Goal: Find specific fact: Find specific fact

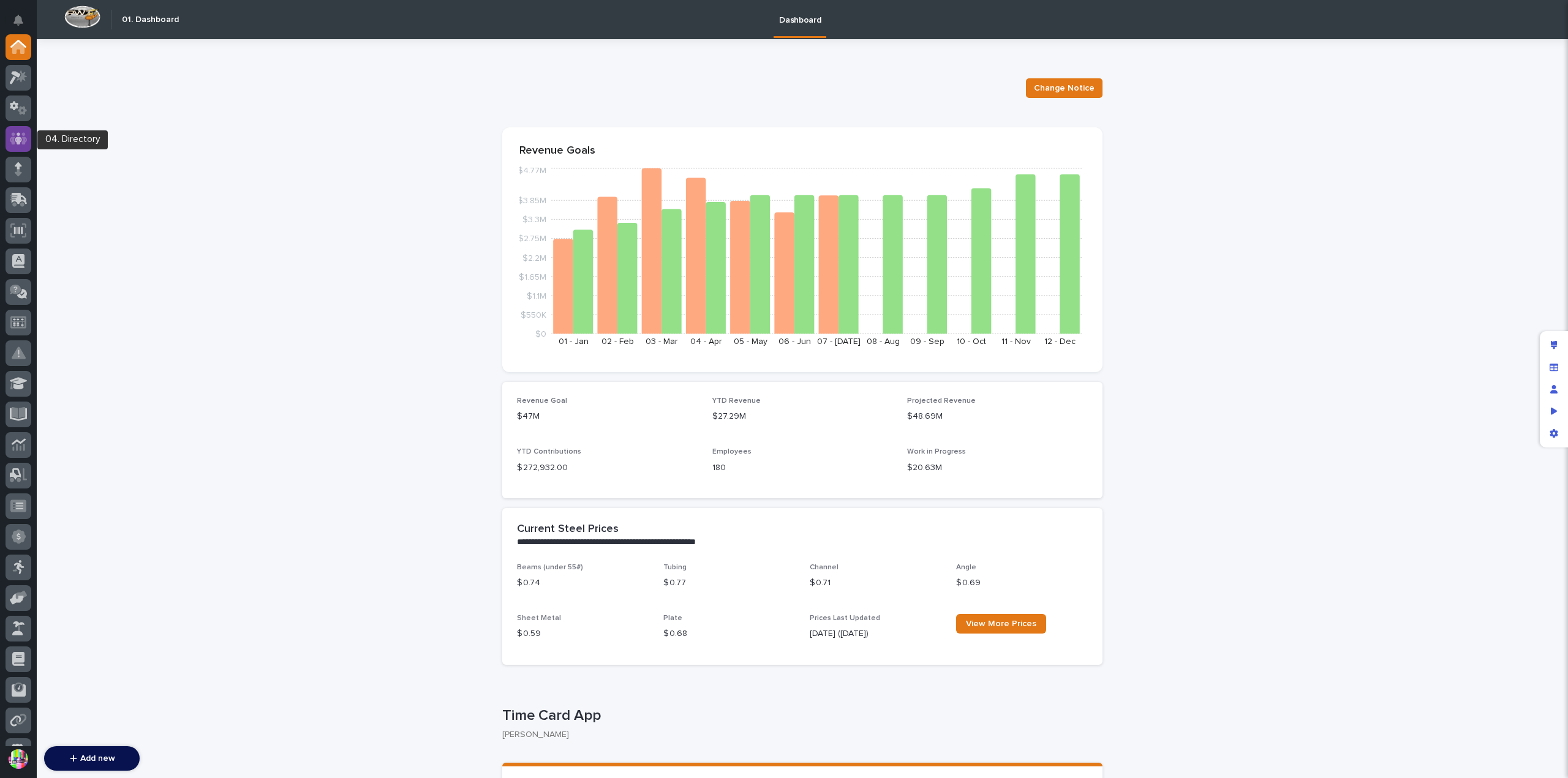
click at [25, 139] on icon at bounding box center [18, 138] width 17 height 12
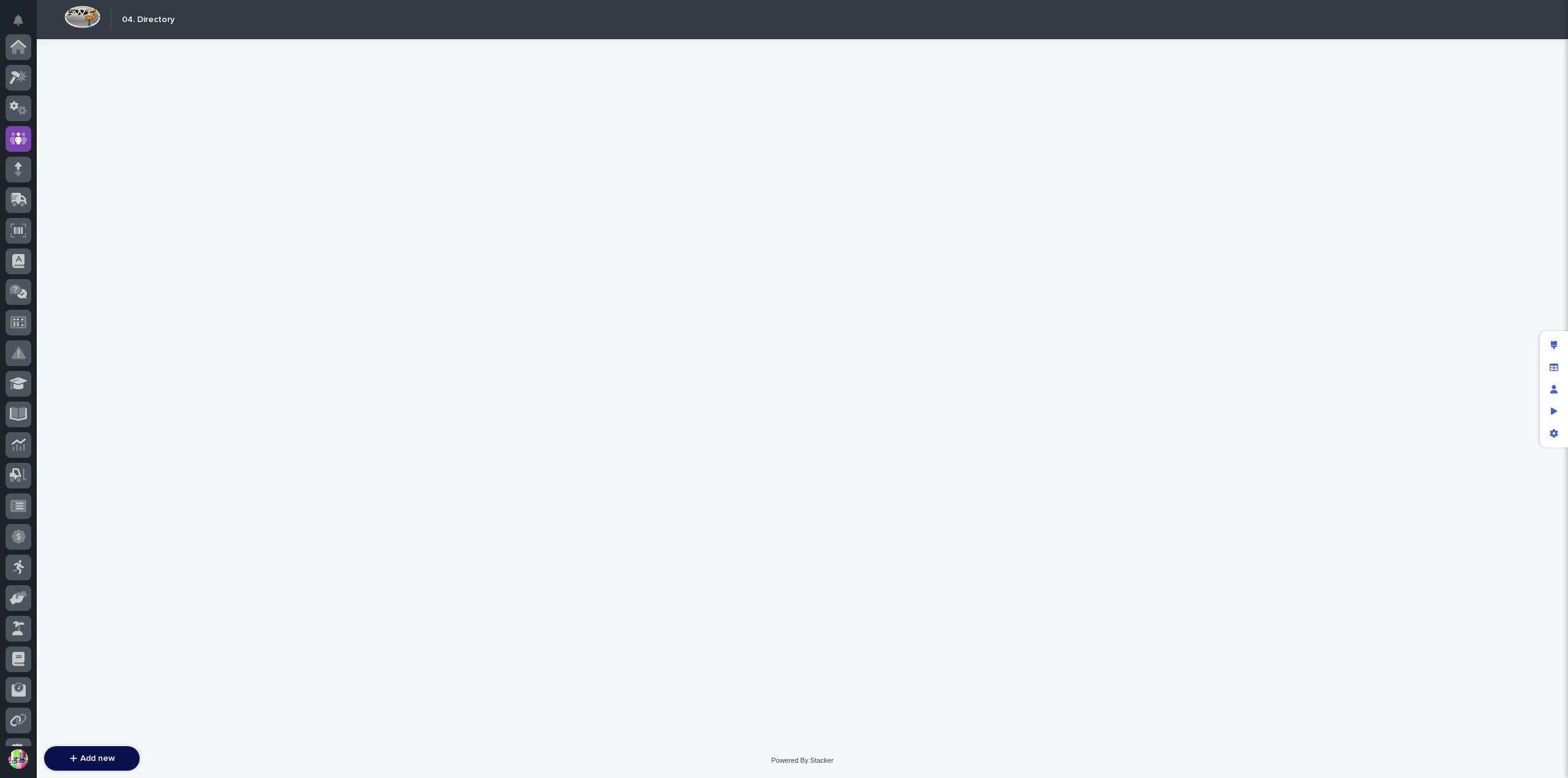
scroll to position [92, 0]
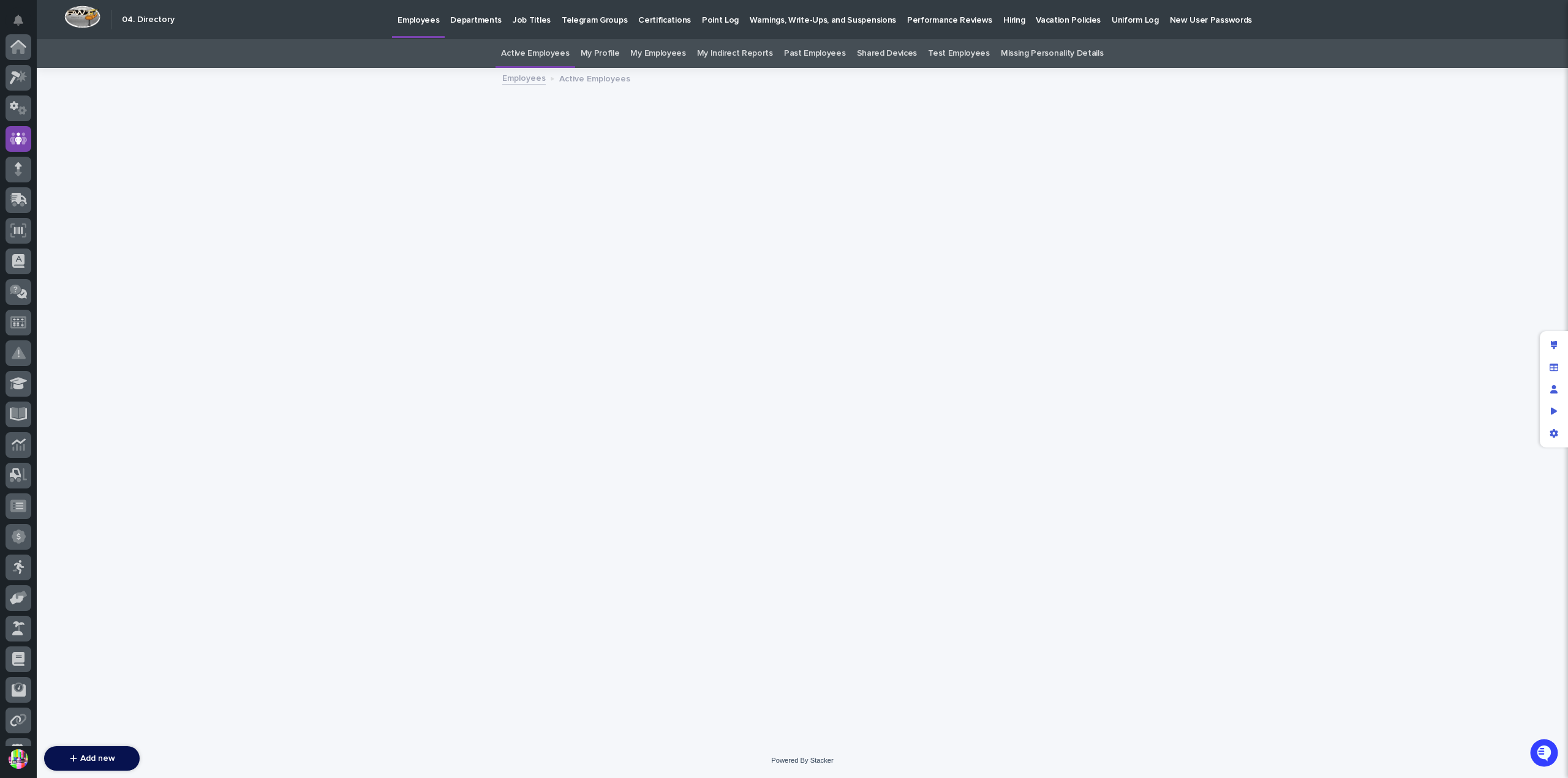
scroll to position [92, 0]
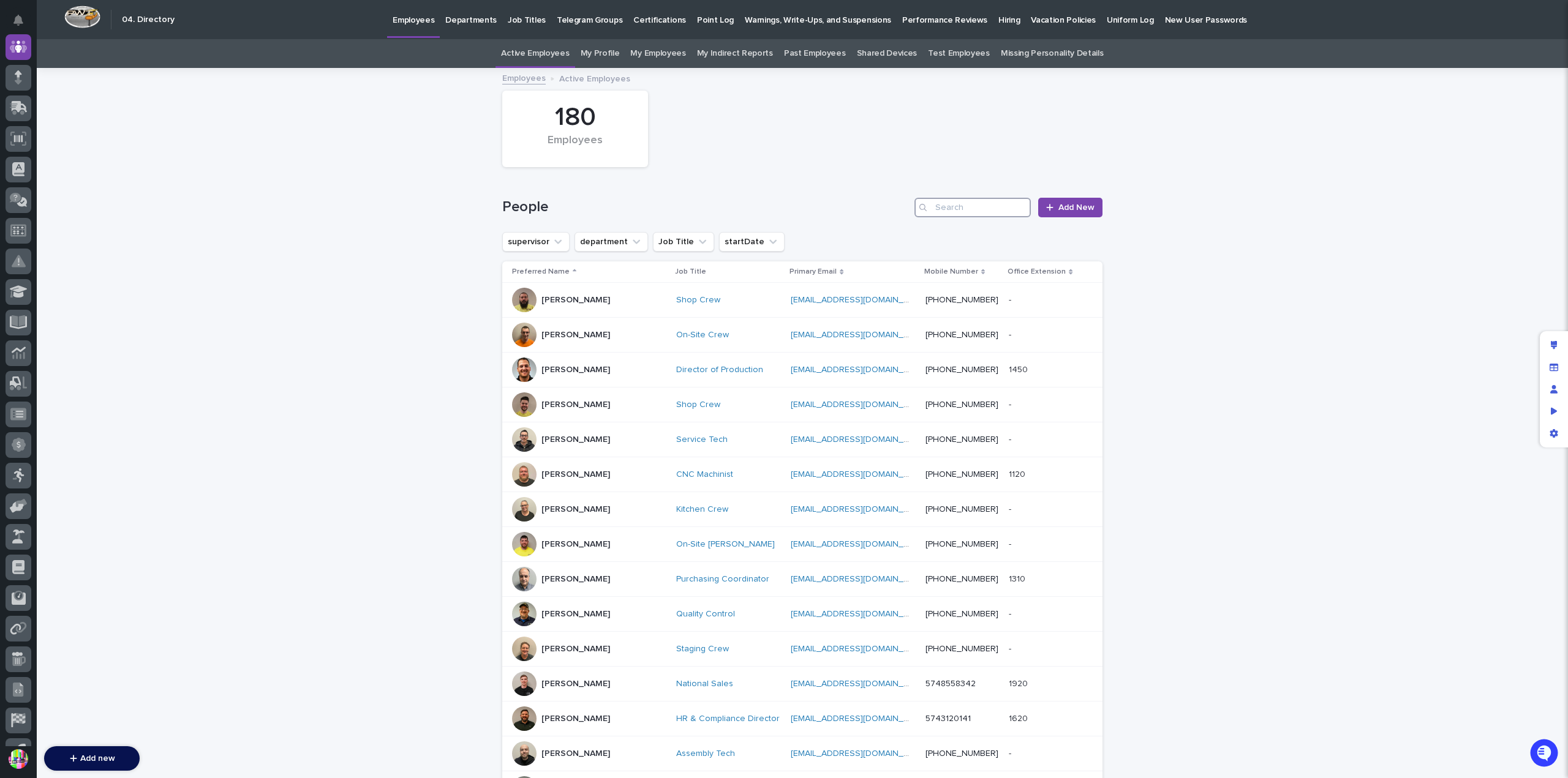
click at [946, 209] on input "Search" at bounding box center [972, 207] width 117 height 20
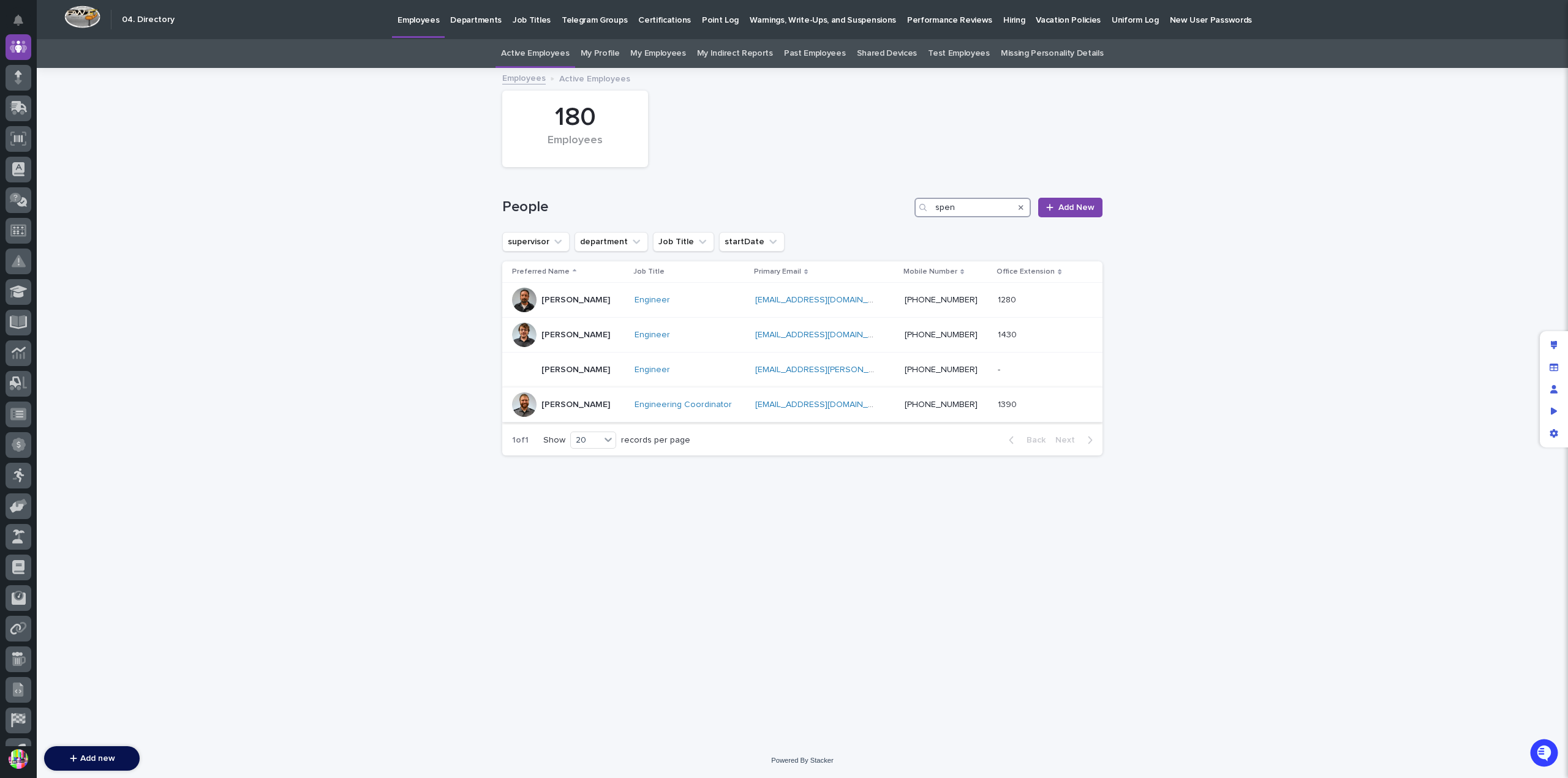
type input "spen"
click at [539, 408] on div "[PERSON_NAME]" at bounding box center [569, 404] width 113 height 25
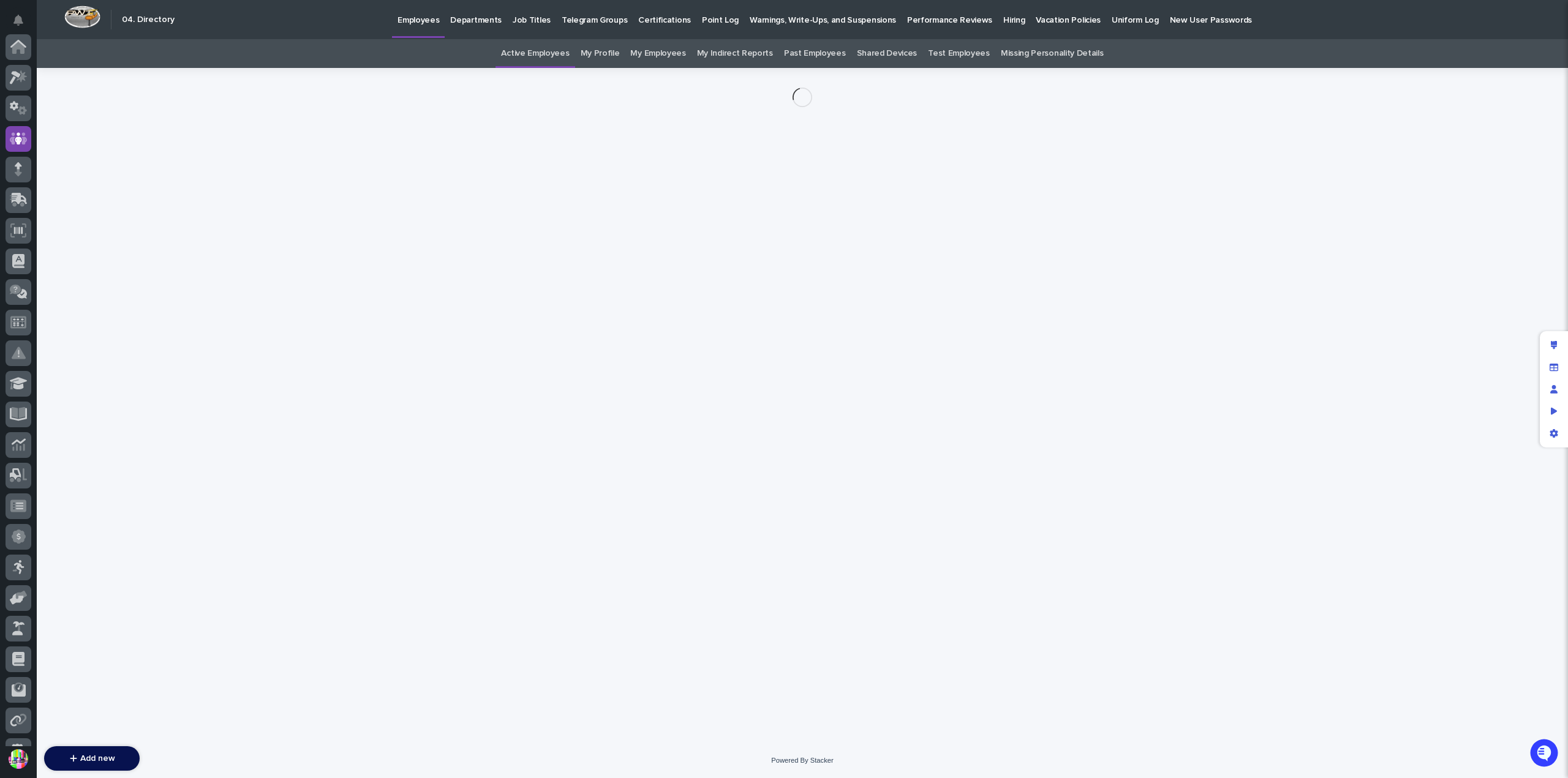
scroll to position [92, 0]
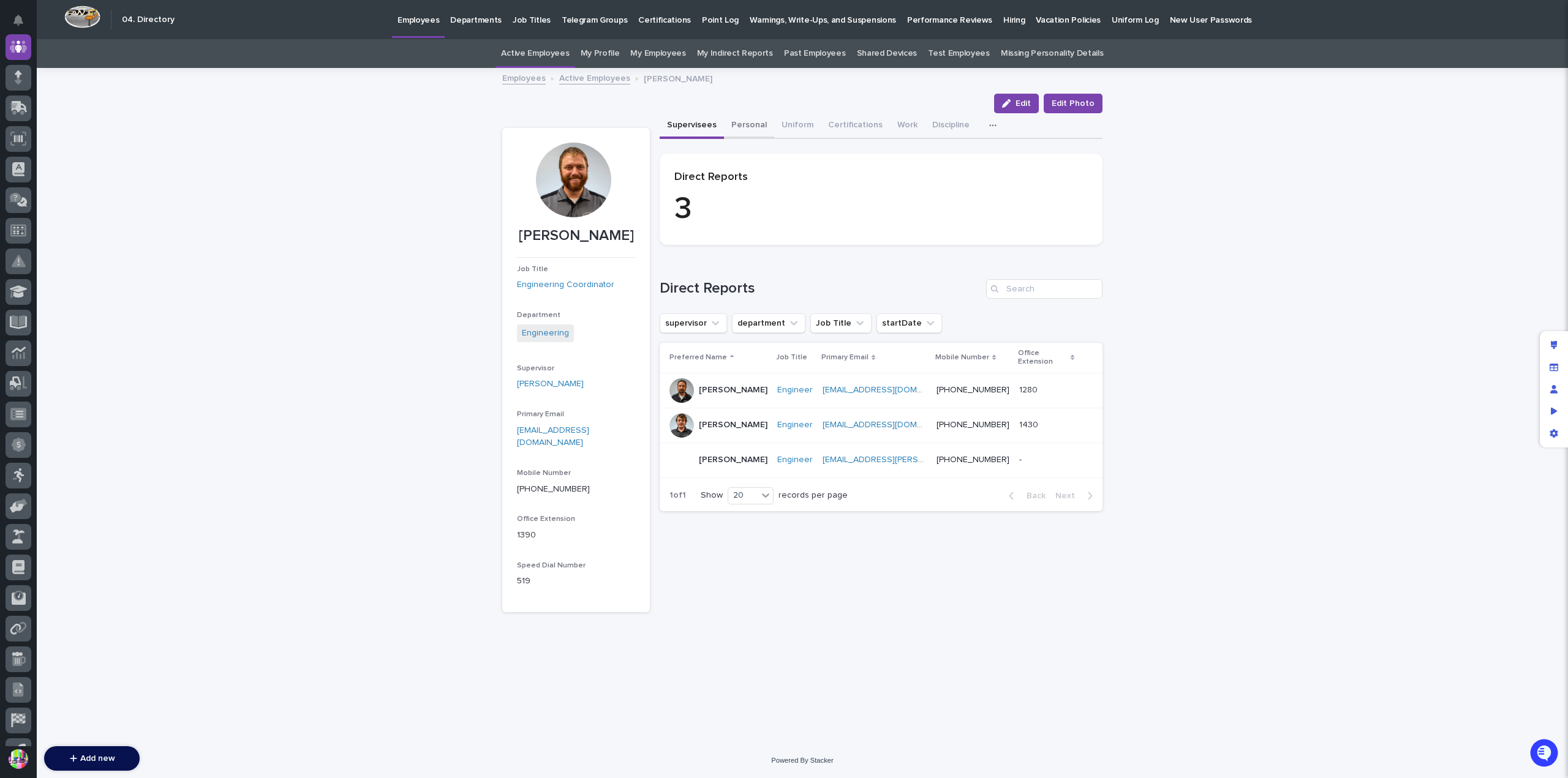
click at [757, 124] on button "Personal" at bounding box center [749, 126] width 50 height 25
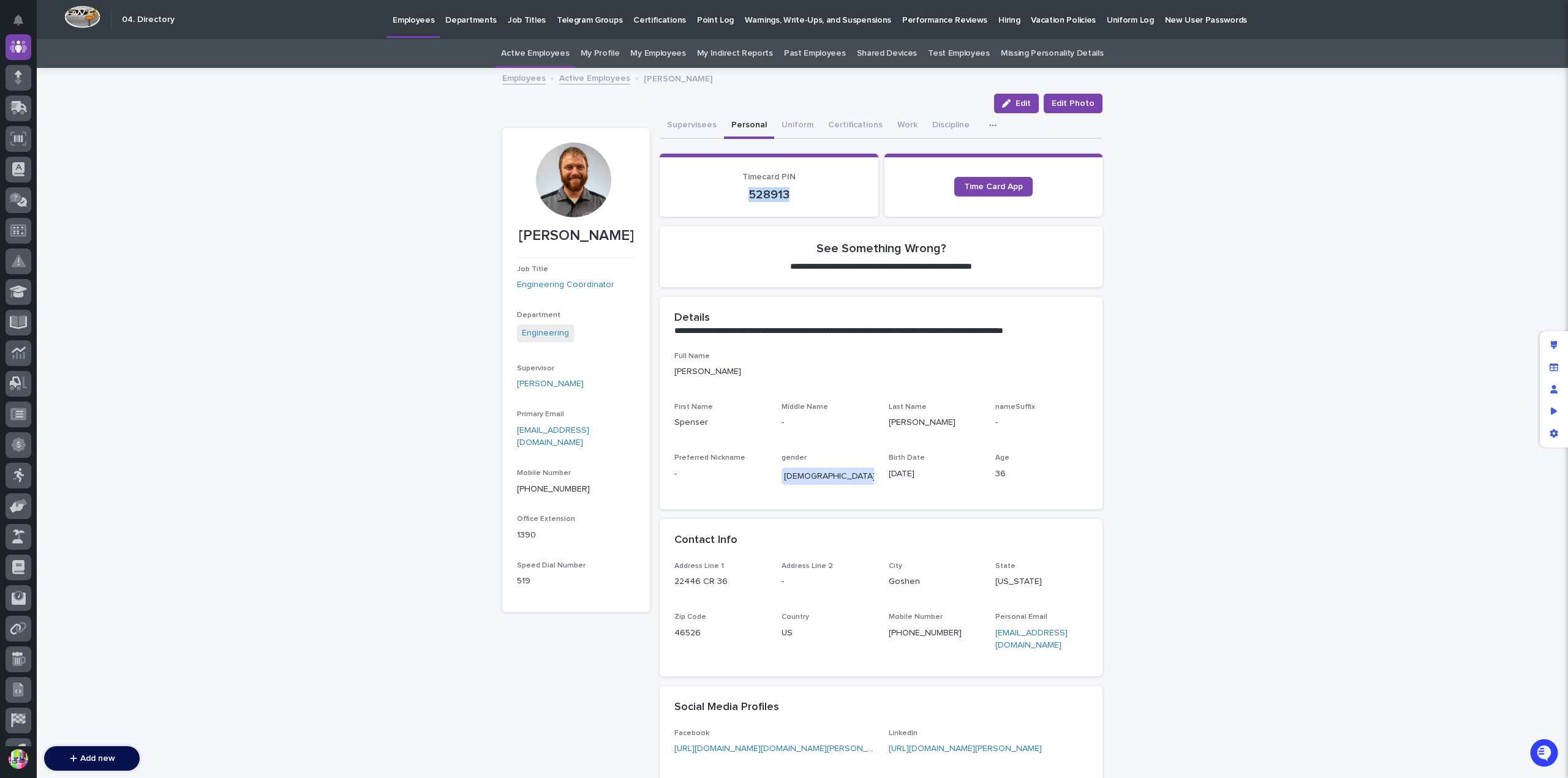
drag, startPoint x: 787, startPoint y: 190, endPoint x: 742, endPoint y: 190, distance: 45.0
click at [742, 190] on p "528913" at bounding box center [769, 194] width 190 height 15
copy p "528913"
